Goal: Information Seeking & Learning: Learn about a topic

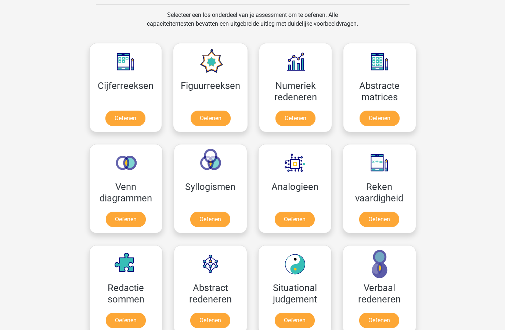
scroll to position [304, 0]
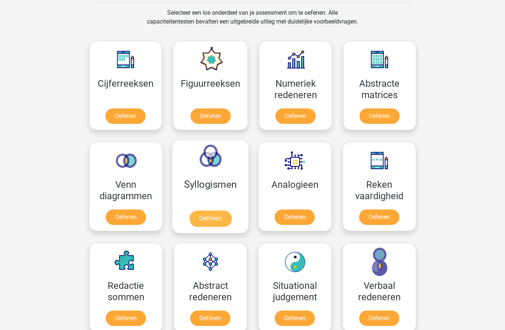
click at [208, 219] on link "Oefenen" at bounding box center [210, 218] width 42 height 16
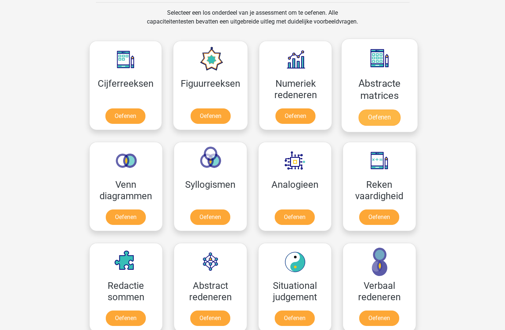
click at [383, 109] on link "Oefenen" at bounding box center [380, 117] width 42 height 16
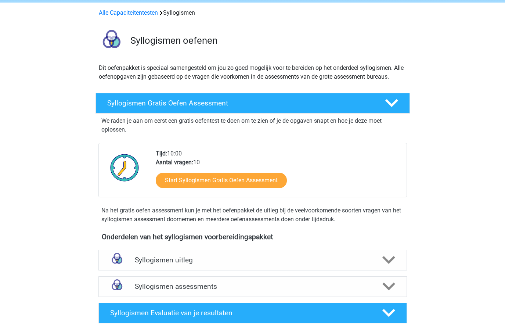
scroll to position [29, 0]
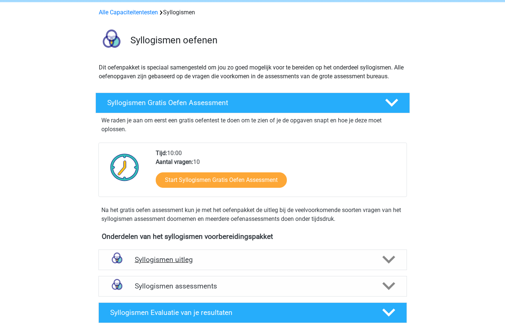
click at [260, 260] on h4 "Syllogismen uitleg" at bounding box center [253, 259] width 236 height 8
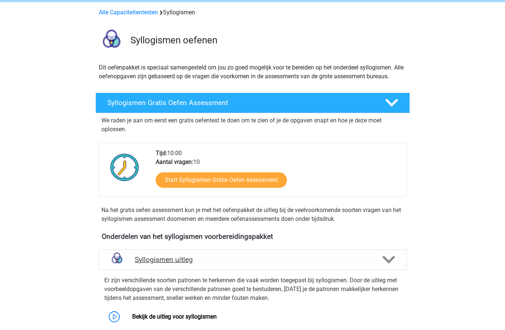
scroll to position [166, 0]
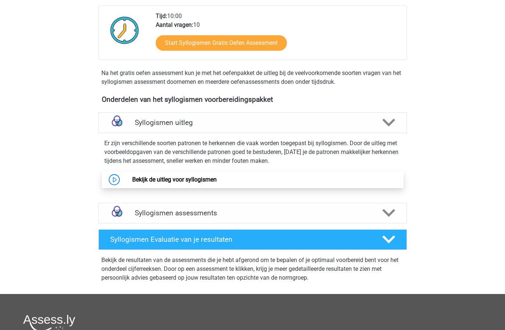
click at [217, 178] on link "Bekijk de uitleg voor syllogismen" at bounding box center [174, 179] width 84 height 7
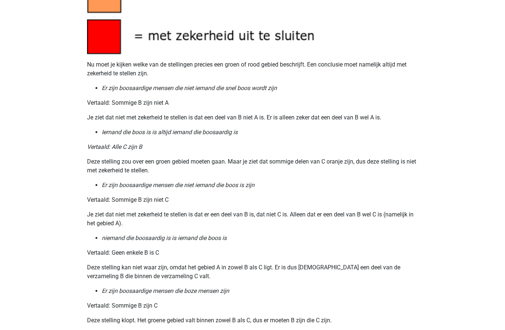
scroll to position [810, 0]
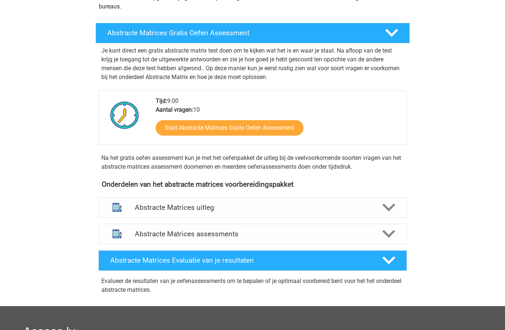
scroll to position [122, 0]
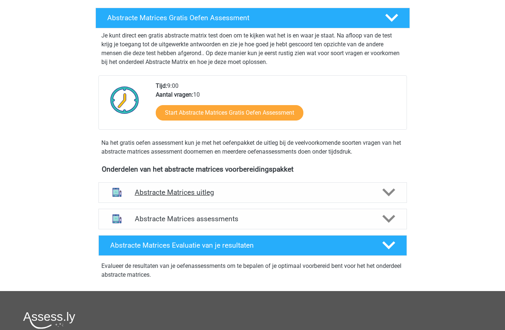
click at [206, 195] on h4 "Abstracte Matrices uitleg" at bounding box center [253, 192] width 236 height 8
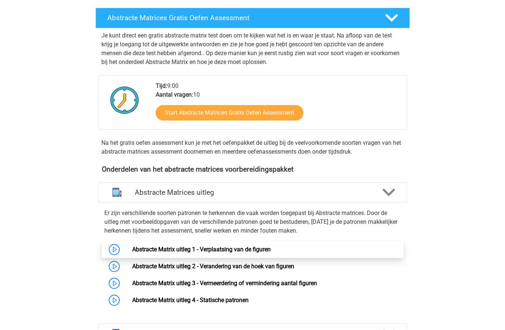
click at [191, 253] on link "Abstracte Matrix uitleg 1 - Verplaatsing van de figuren" at bounding box center [201, 249] width 138 height 7
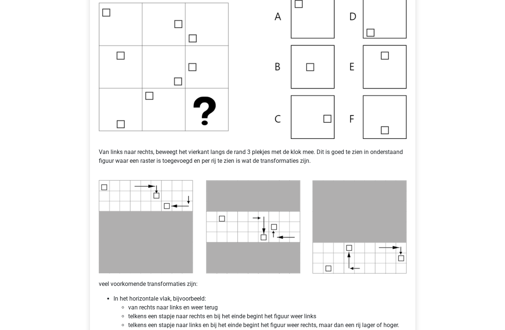
scroll to position [394, 0]
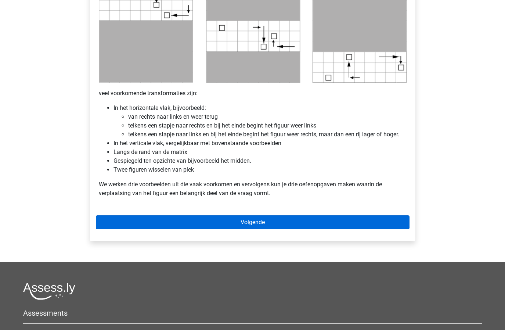
click at [246, 226] on link "Volgende" at bounding box center [253, 222] width 314 height 14
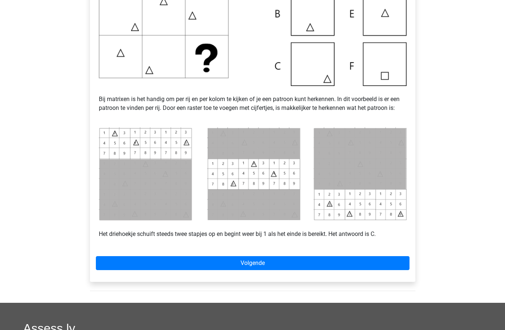
scroll to position [239, 0]
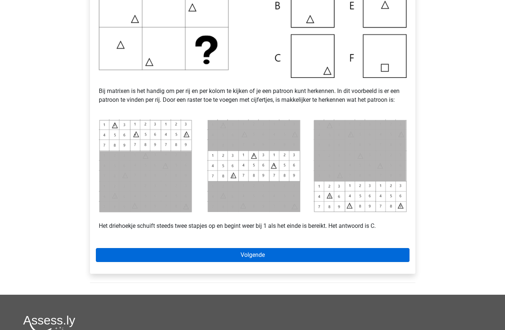
click at [251, 253] on link "Volgende" at bounding box center [253, 255] width 314 height 14
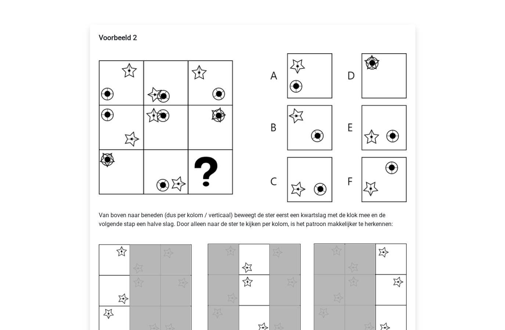
scroll to position [320, 0]
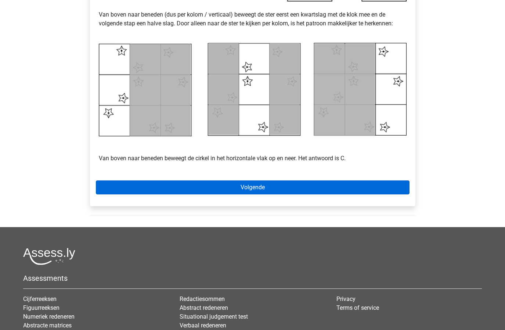
click at [284, 192] on link "Volgende" at bounding box center [253, 187] width 314 height 14
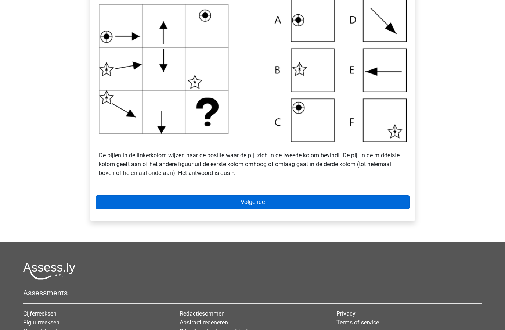
scroll to position [240, 0]
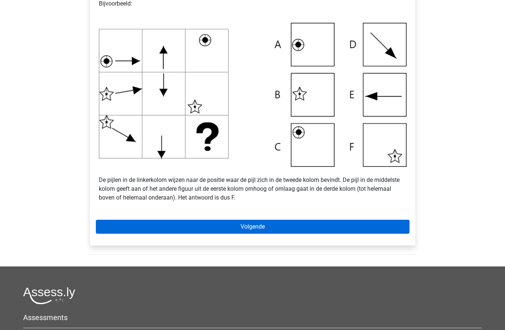
click at [278, 228] on link "Volgende" at bounding box center [253, 227] width 314 height 14
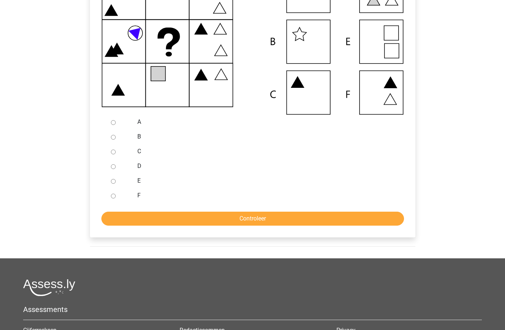
scroll to position [141, 0]
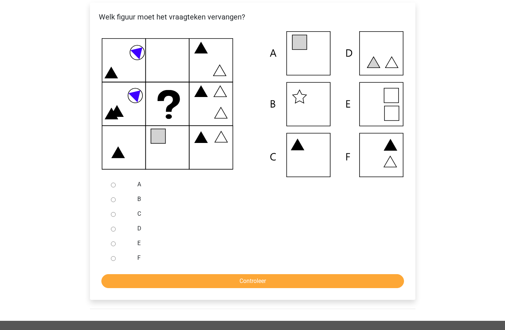
click at [111, 185] on input "A" at bounding box center [113, 185] width 5 height 5
radio input "true"
click at [220, 280] on input "Controleer" at bounding box center [252, 281] width 303 height 14
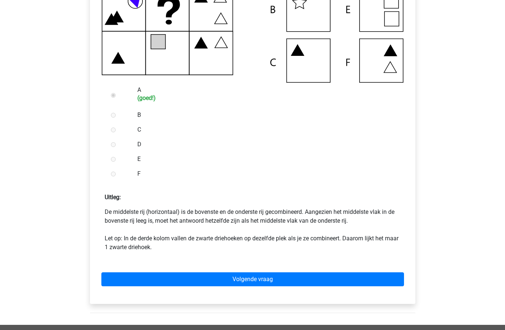
scroll to position [241, 0]
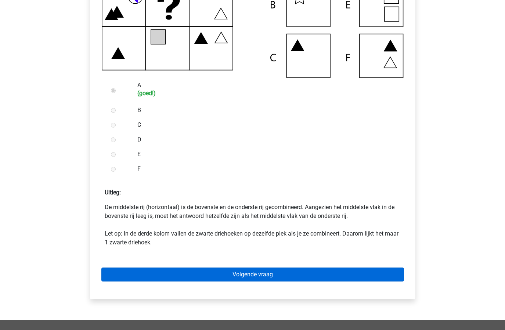
click at [230, 273] on link "Volgende vraag" at bounding box center [252, 274] width 303 height 14
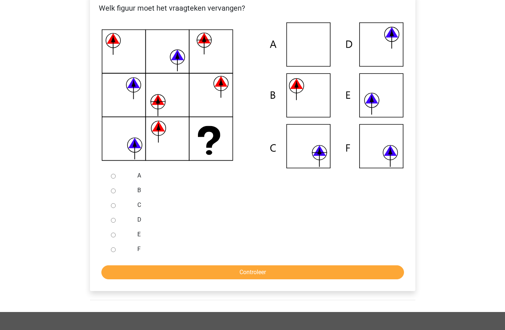
scroll to position [159, 0]
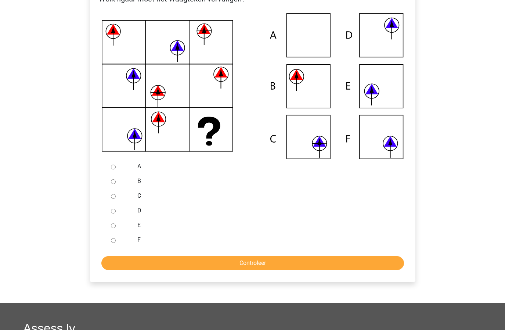
click at [112, 241] on input "F" at bounding box center [113, 240] width 5 height 5
radio input "true"
click at [137, 258] on input "Controleer" at bounding box center [252, 263] width 303 height 14
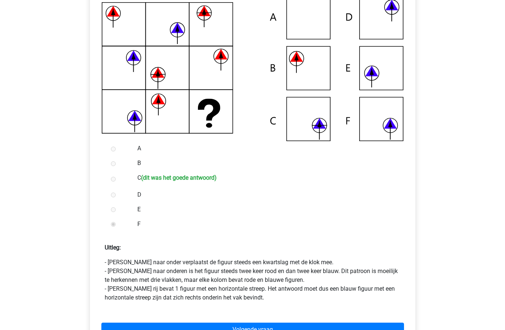
scroll to position [189, 0]
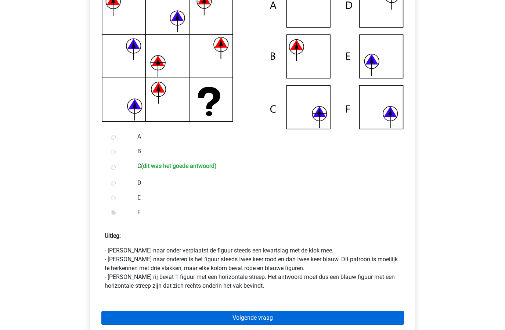
click at [261, 320] on link "Volgende vraag" at bounding box center [252, 318] width 303 height 14
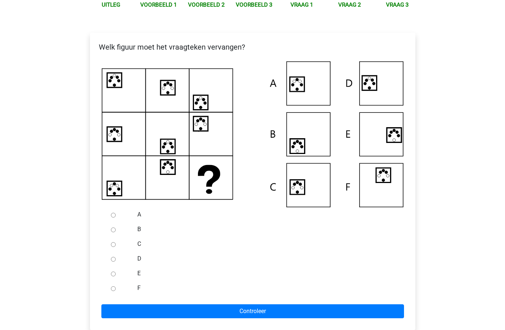
scroll to position [112, 0]
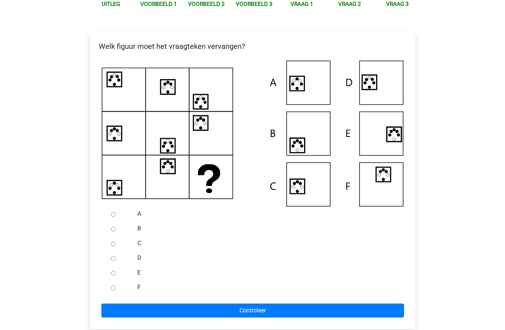
click at [114, 212] on div at bounding box center [120, 213] width 24 height 15
click at [112, 212] on input "A" at bounding box center [113, 214] width 5 height 5
radio input "true"
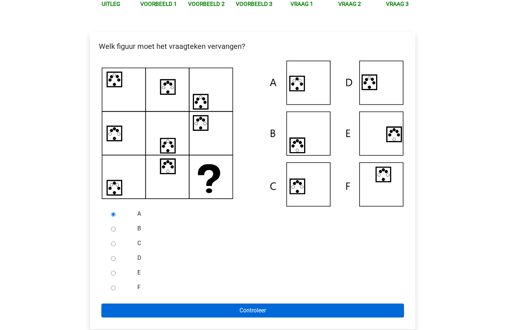
click at [185, 310] on input "Controleer" at bounding box center [252, 310] width 303 height 14
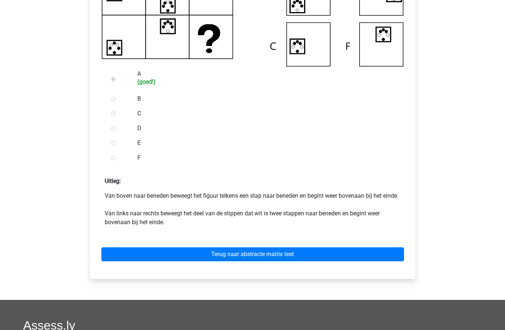
scroll to position [287, 0]
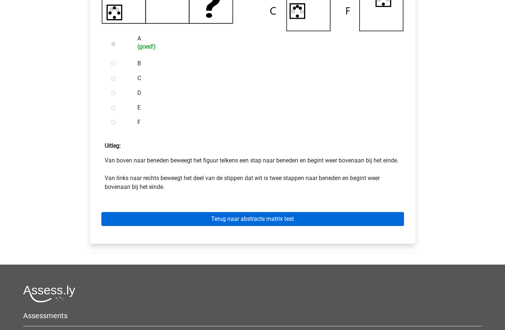
click at [244, 225] on link "Terug naar abstracte matrix test" at bounding box center [252, 219] width 303 height 14
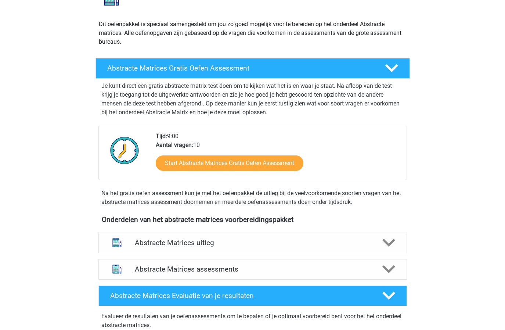
scroll to position [135, 0]
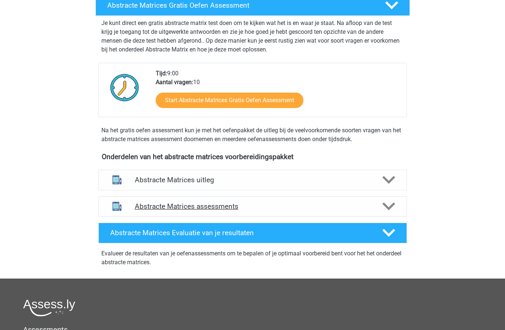
click at [268, 213] on div "Abstracte Matrices assessments" at bounding box center [252, 206] width 309 height 21
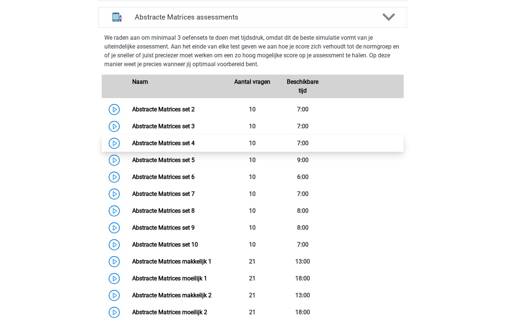
scroll to position [360, 0]
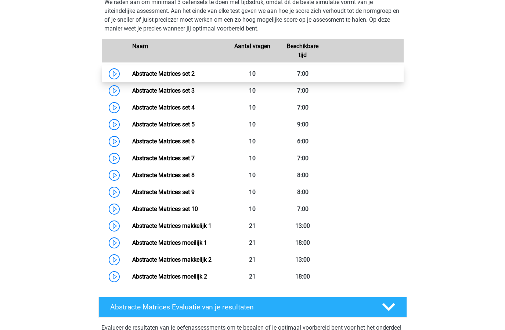
click at [195, 77] on link "Abstracte Matrices set 2" at bounding box center [163, 73] width 62 height 7
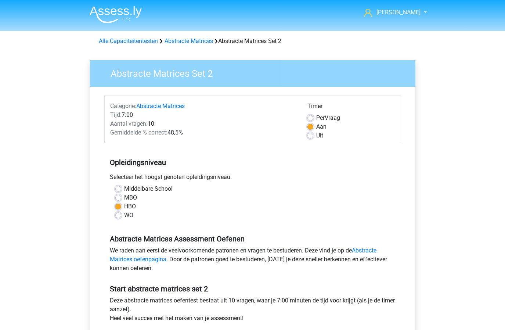
scroll to position [119, 0]
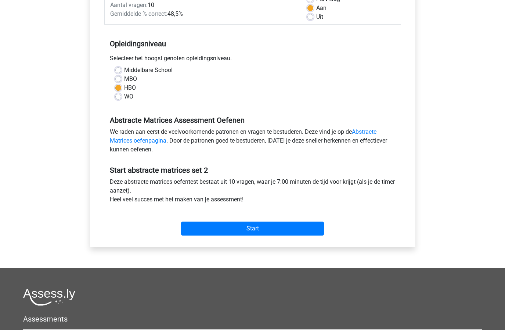
click at [123, 95] on div "WO" at bounding box center [252, 96] width 275 height 9
click at [124, 96] on label "WO" at bounding box center [128, 96] width 9 height 9
click at [118, 96] on input "WO" at bounding box center [118, 95] width 6 height 7
radio input "true"
click at [123, 84] on div "HBO" at bounding box center [252, 87] width 275 height 9
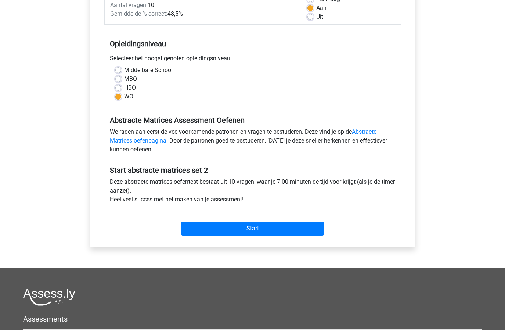
click at [123, 86] on div "HBO" at bounding box center [252, 87] width 275 height 9
click at [124, 87] on label "HBO" at bounding box center [130, 87] width 12 height 9
click at [117, 87] on input "HBO" at bounding box center [118, 86] width 6 height 7
radio input "true"
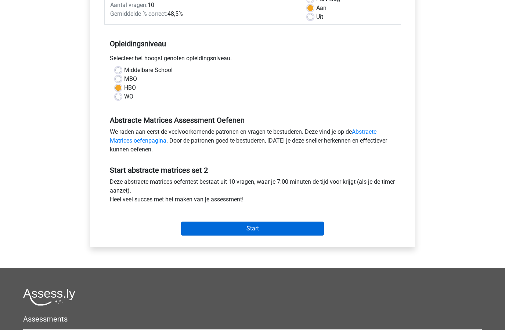
click at [269, 228] on input "Start" at bounding box center [252, 229] width 143 height 14
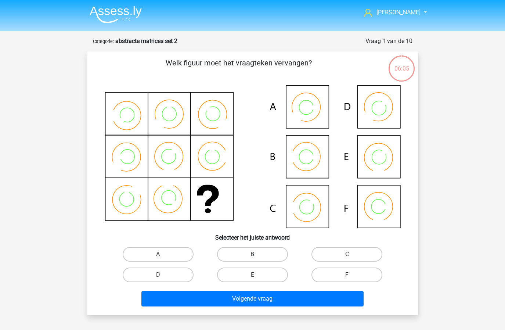
click at [243, 249] on label "B" at bounding box center [252, 254] width 71 height 15
click at [252, 254] on input "B" at bounding box center [254, 256] width 5 height 5
radio input "true"
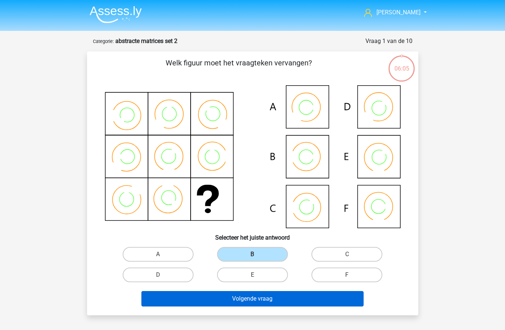
click at [249, 298] on button "Volgende vraag" at bounding box center [252, 298] width 222 height 15
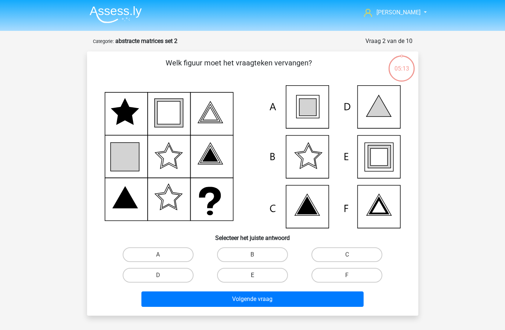
click at [260, 274] on label "E" at bounding box center [252, 275] width 71 height 15
click at [257, 275] on input "E" at bounding box center [254, 277] width 5 height 5
radio input "true"
click at [257, 309] on div "Volgende vraag" at bounding box center [253, 300] width 284 height 18
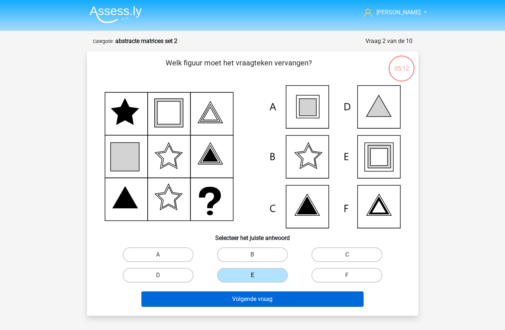
click at [276, 299] on button "Volgende vraag" at bounding box center [252, 298] width 222 height 15
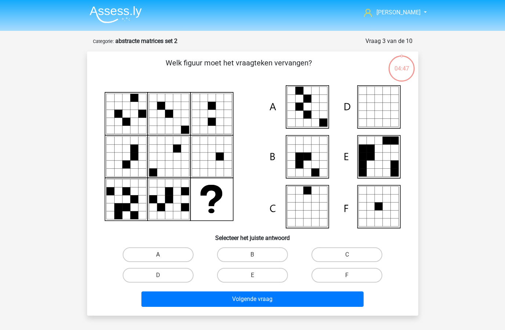
click at [169, 249] on label "A" at bounding box center [158, 254] width 71 height 15
click at [163, 255] on input "A" at bounding box center [160, 257] width 5 height 5
radio input "true"
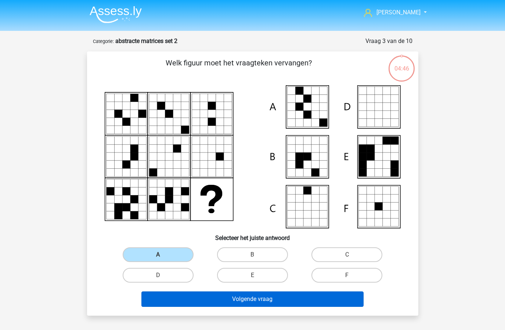
click at [217, 297] on button "Volgende vraag" at bounding box center [252, 298] width 222 height 15
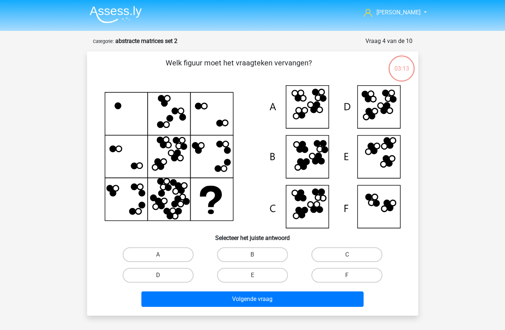
click at [155, 277] on label "D" at bounding box center [158, 275] width 71 height 15
click at [158, 277] on input "D" at bounding box center [160, 277] width 5 height 5
radio input "true"
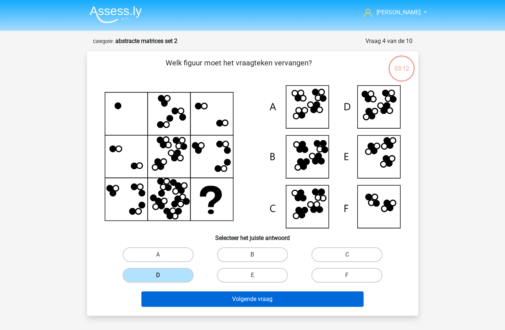
click at [212, 295] on button "Volgende vraag" at bounding box center [252, 298] width 222 height 15
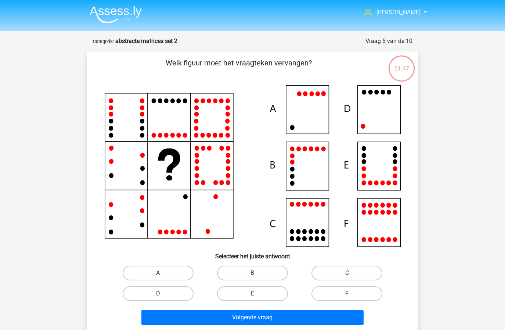
click at [173, 290] on label "D" at bounding box center [158, 293] width 71 height 15
click at [163, 294] on input "D" at bounding box center [160, 296] width 5 height 5
radio input "true"
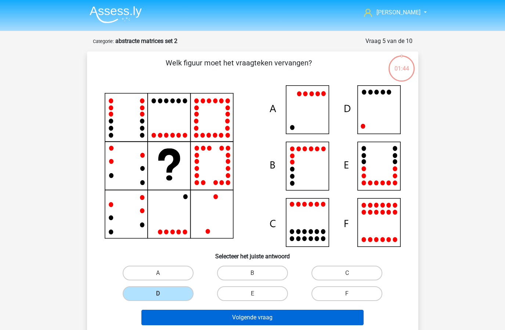
click at [268, 321] on button "Volgende vraag" at bounding box center [252, 317] width 222 height 15
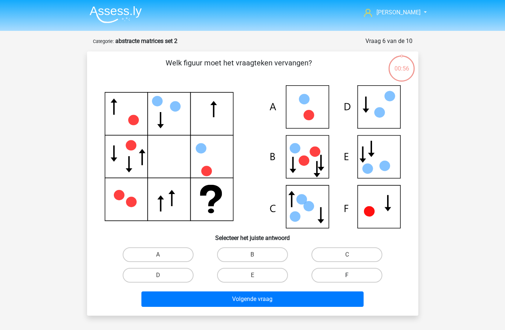
click at [356, 274] on label "F" at bounding box center [346, 275] width 71 height 15
click at [352, 275] on input "F" at bounding box center [349, 277] width 5 height 5
radio input "true"
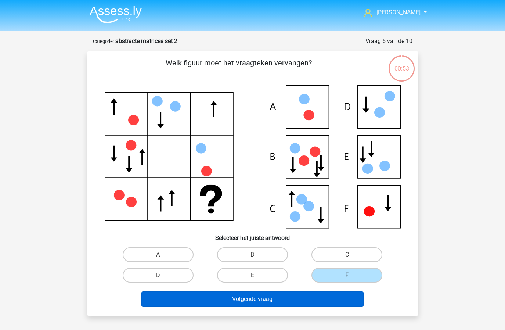
click at [314, 301] on button "Volgende vraag" at bounding box center [252, 298] width 222 height 15
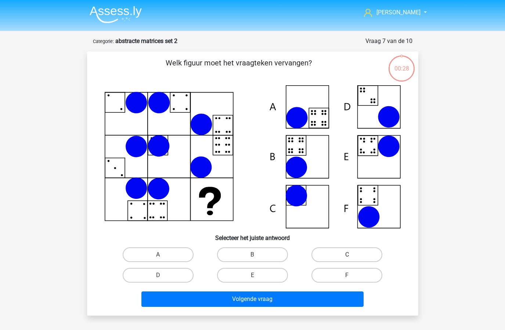
click at [339, 254] on label "C" at bounding box center [346, 254] width 71 height 15
click at [347, 255] on input "C" at bounding box center [349, 257] width 5 height 5
radio input "true"
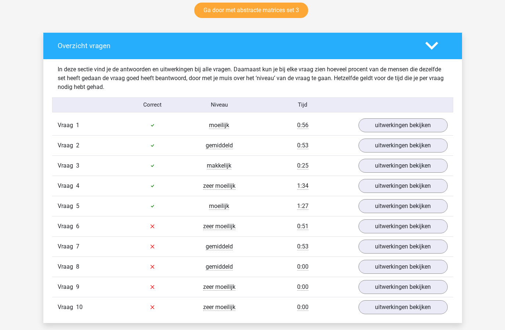
scroll to position [419, 0]
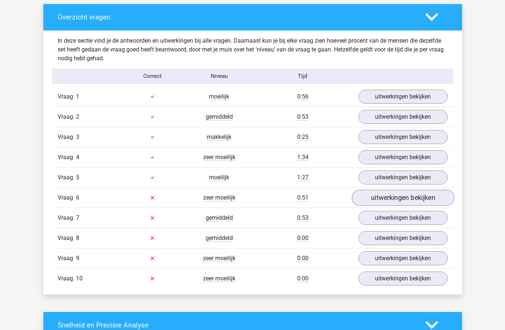
click at [379, 199] on link "uitwerkingen bekijken" at bounding box center [403, 198] width 102 height 16
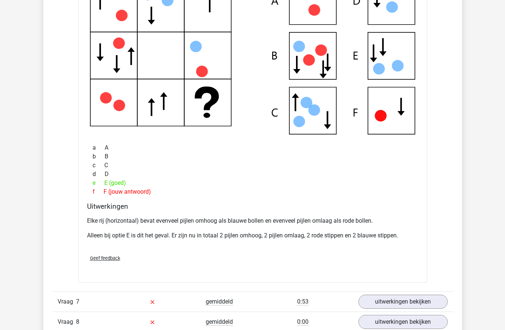
scroll to position [775, 0]
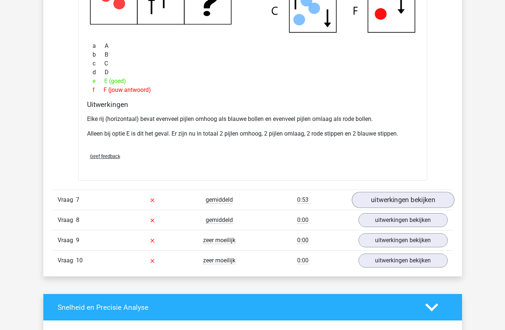
click at [382, 204] on link "uitwerkingen bekijken" at bounding box center [403, 200] width 102 height 16
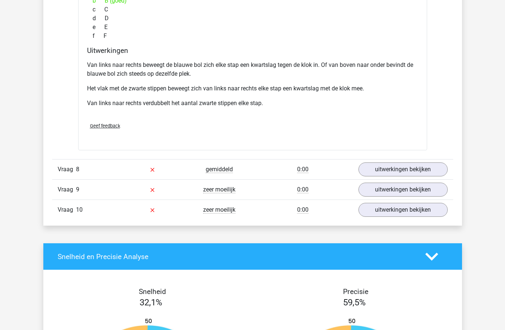
scroll to position [1187, 0]
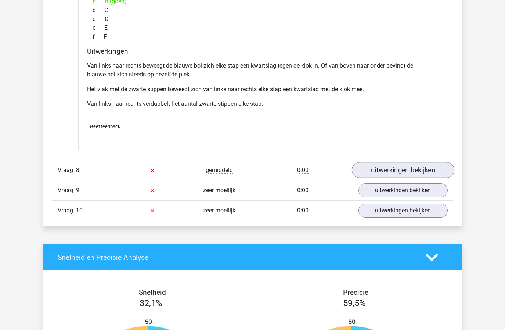
click at [389, 170] on link "uitwerkingen bekijken" at bounding box center [403, 170] width 102 height 16
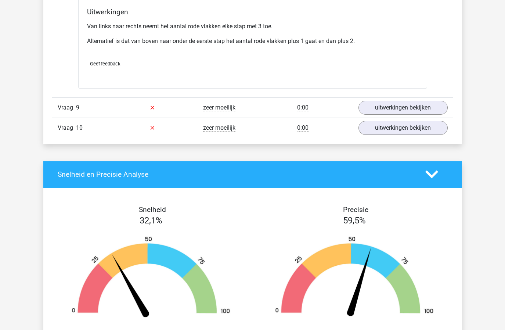
scroll to position [1592, 0]
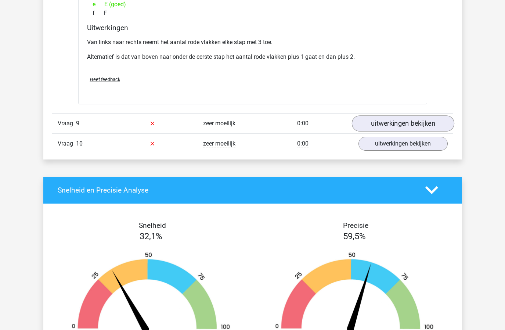
click at [380, 122] on link "uitwerkingen bekijken" at bounding box center [403, 123] width 102 height 16
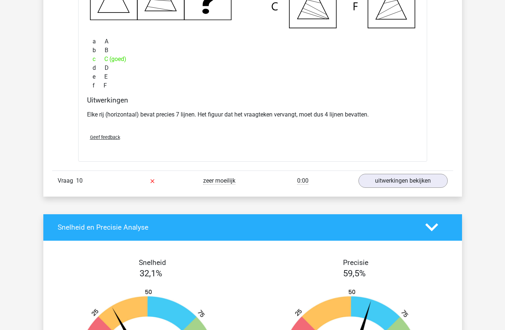
scroll to position [1888, 0]
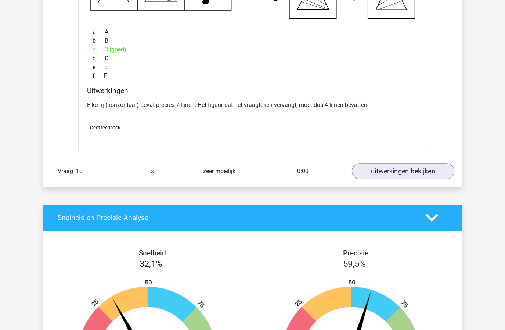
click at [375, 171] on link "uitwerkingen bekijken" at bounding box center [403, 171] width 102 height 16
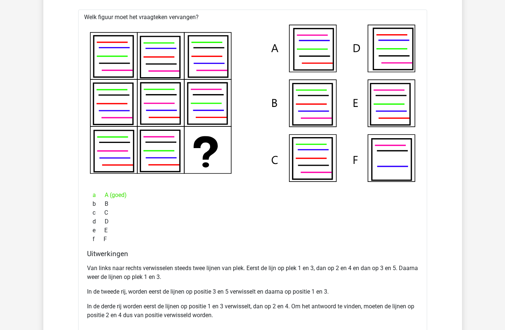
scroll to position [2078, 0]
